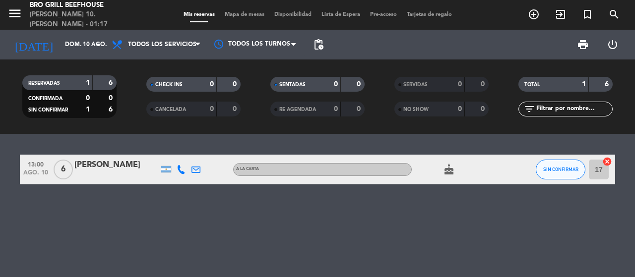
click at [116, 165] on div "[PERSON_NAME]" at bounding box center [116, 165] width 84 height 13
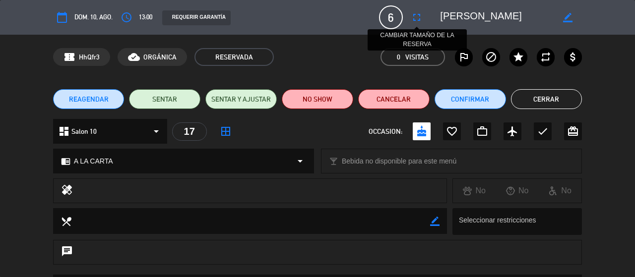
click at [413, 18] on icon "fullscreen" at bounding box center [417, 17] width 12 height 12
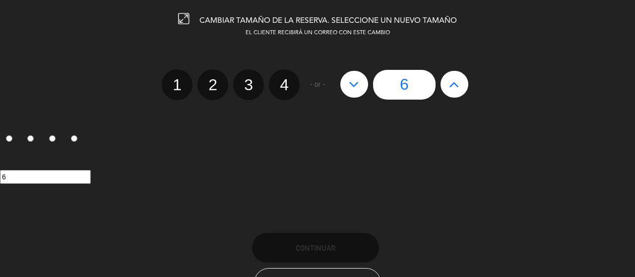
click at [444, 84] on button at bounding box center [455, 84] width 28 height 27
type input "7"
click at [444, 84] on button at bounding box center [455, 84] width 28 height 27
type input "8"
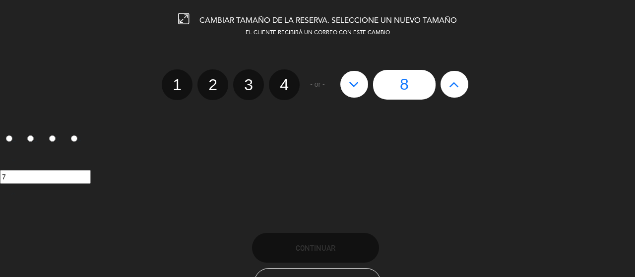
type input "8"
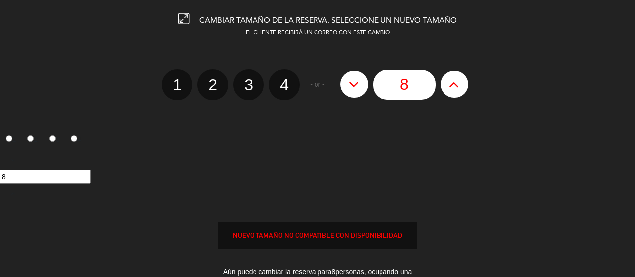
click at [444, 84] on button at bounding box center [455, 84] width 28 height 27
type input "9"
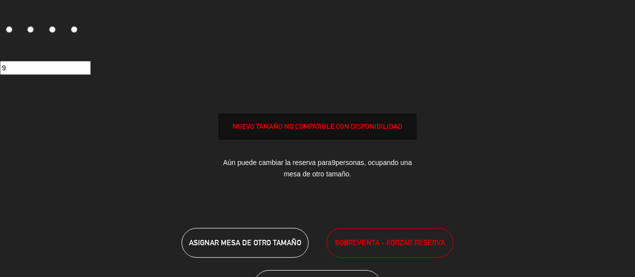
scroll to position [149, 0]
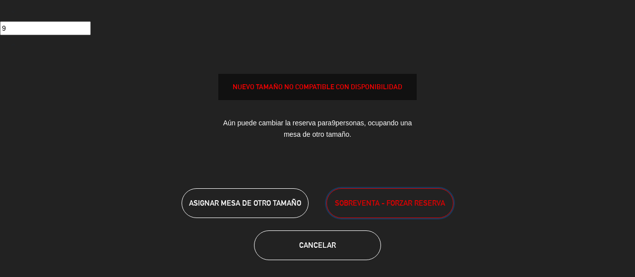
click at [388, 205] on span "SOBREVENTA - FORZAR RESERVA" at bounding box center [390, 202] width 110 height 11
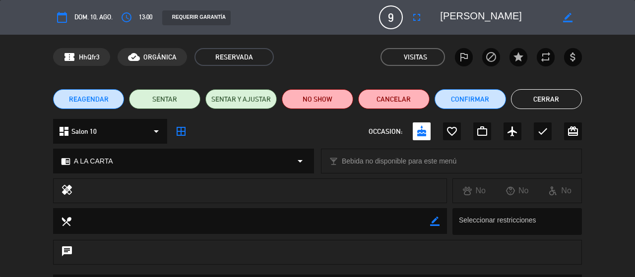
click at [564, 99] on button "Cerrar" at bounding box center [546, 99] width 71 height 20
